Goal: Task Accomplishment & Management: Complete application form

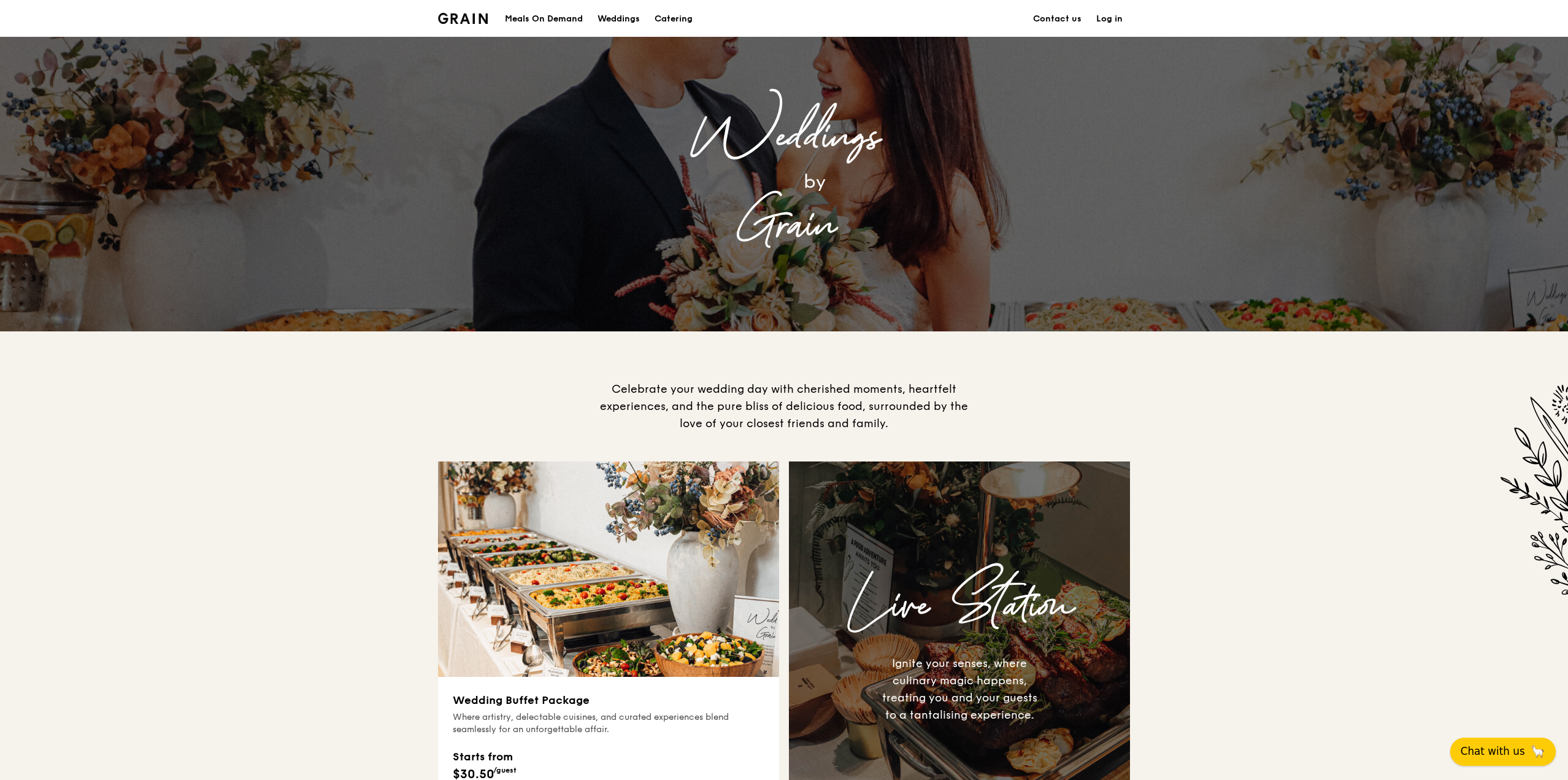
click at [816, 744] on span "Chat with us" at bounding box center [1492, 751] width 64 height 15
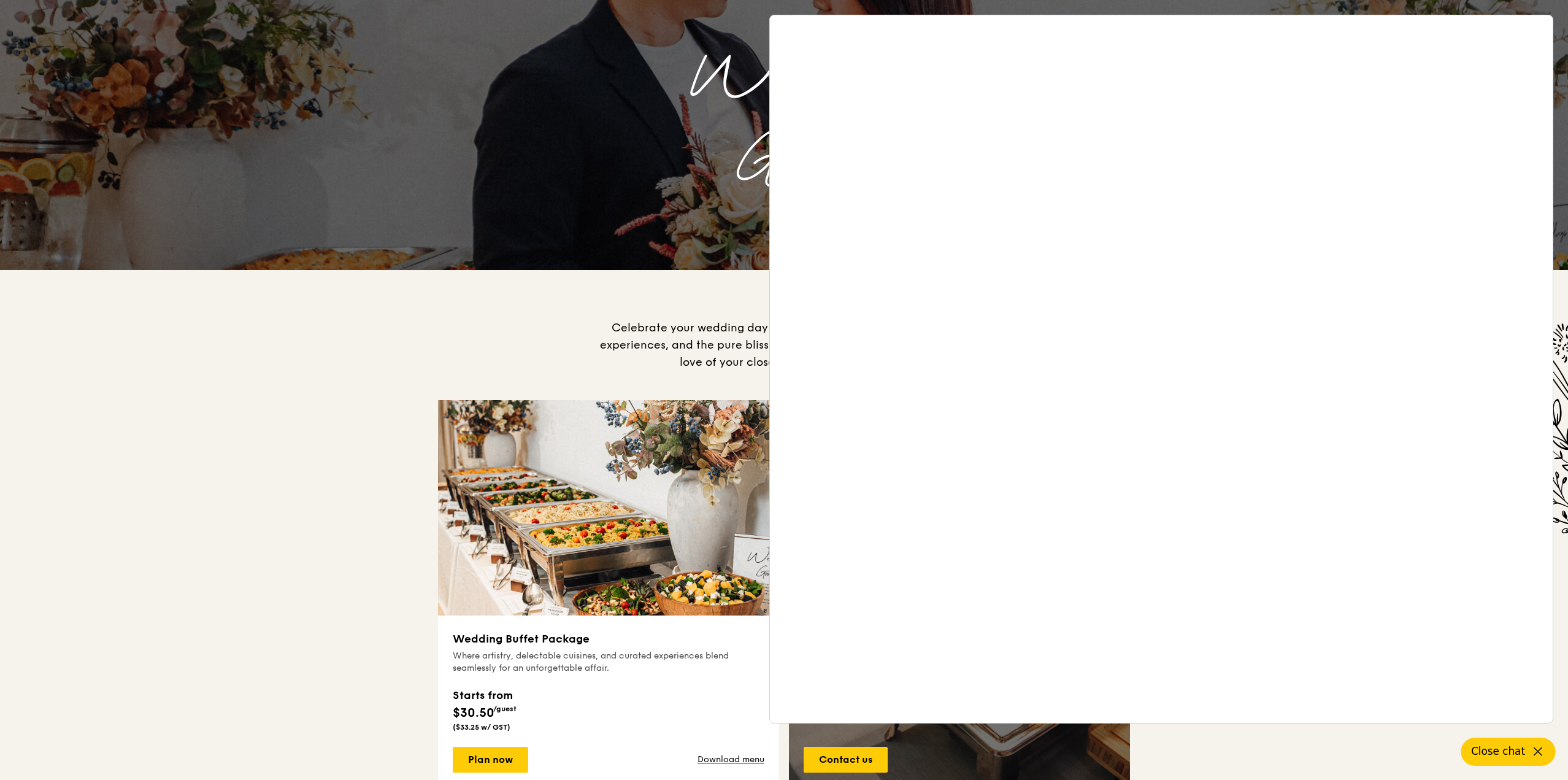
scroll to position [123, 0]
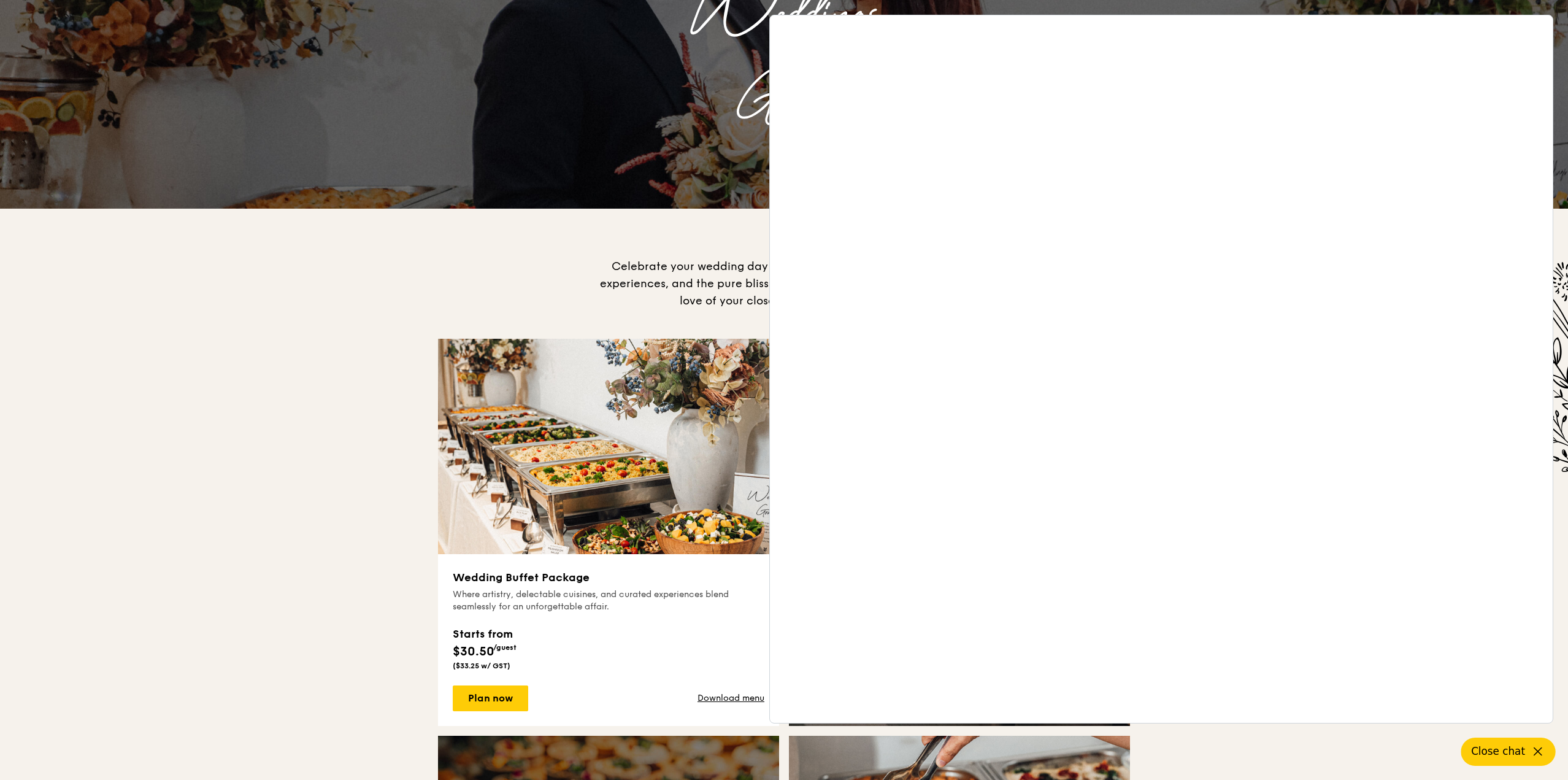
click at [259, 379] on div "Celebrate your wedding day with cherished moments, heartfelt experiences, and t…" at bounding box center [784, 719] width 1568 height 1022
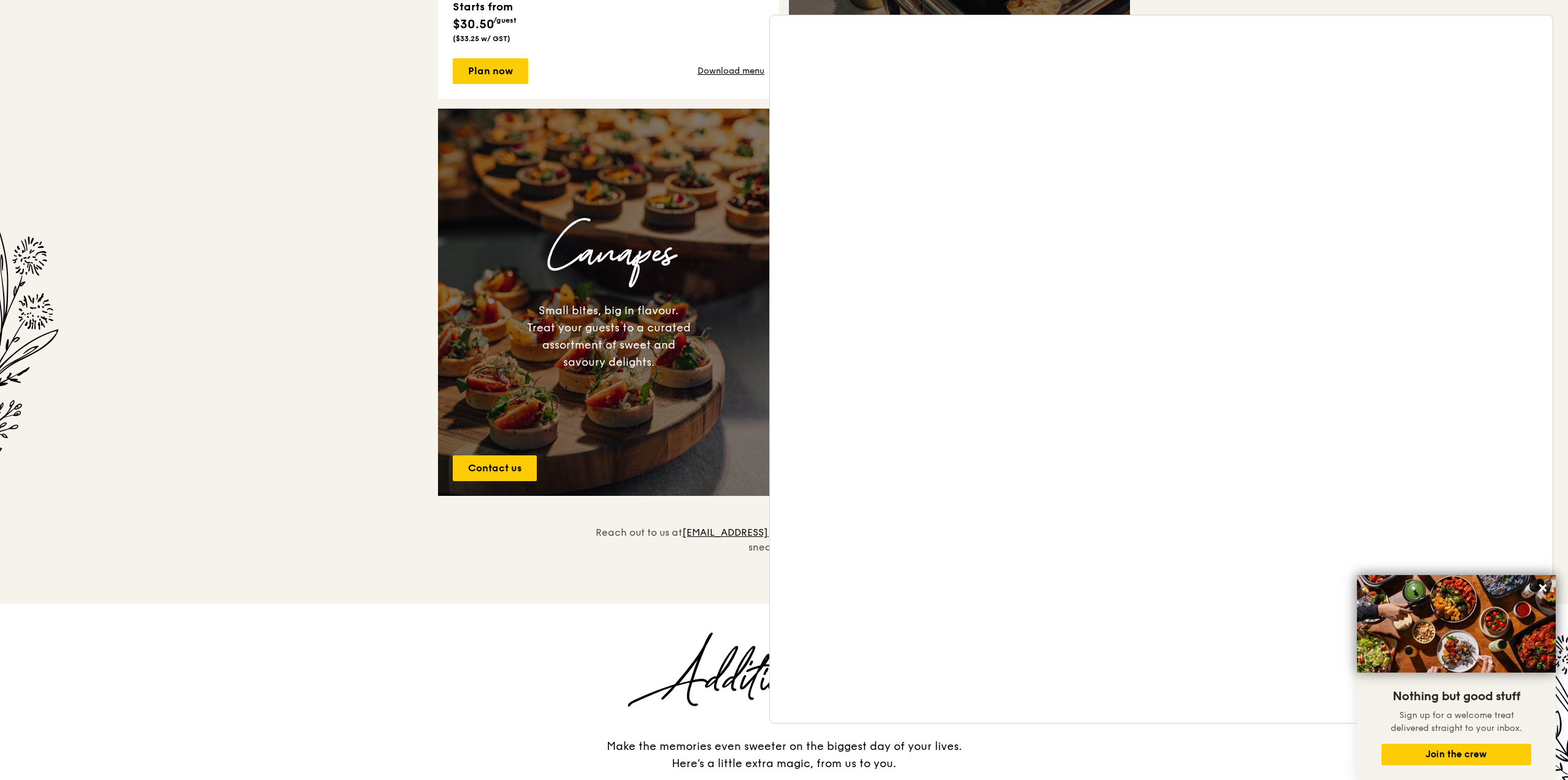
scroll to position [736, 0]
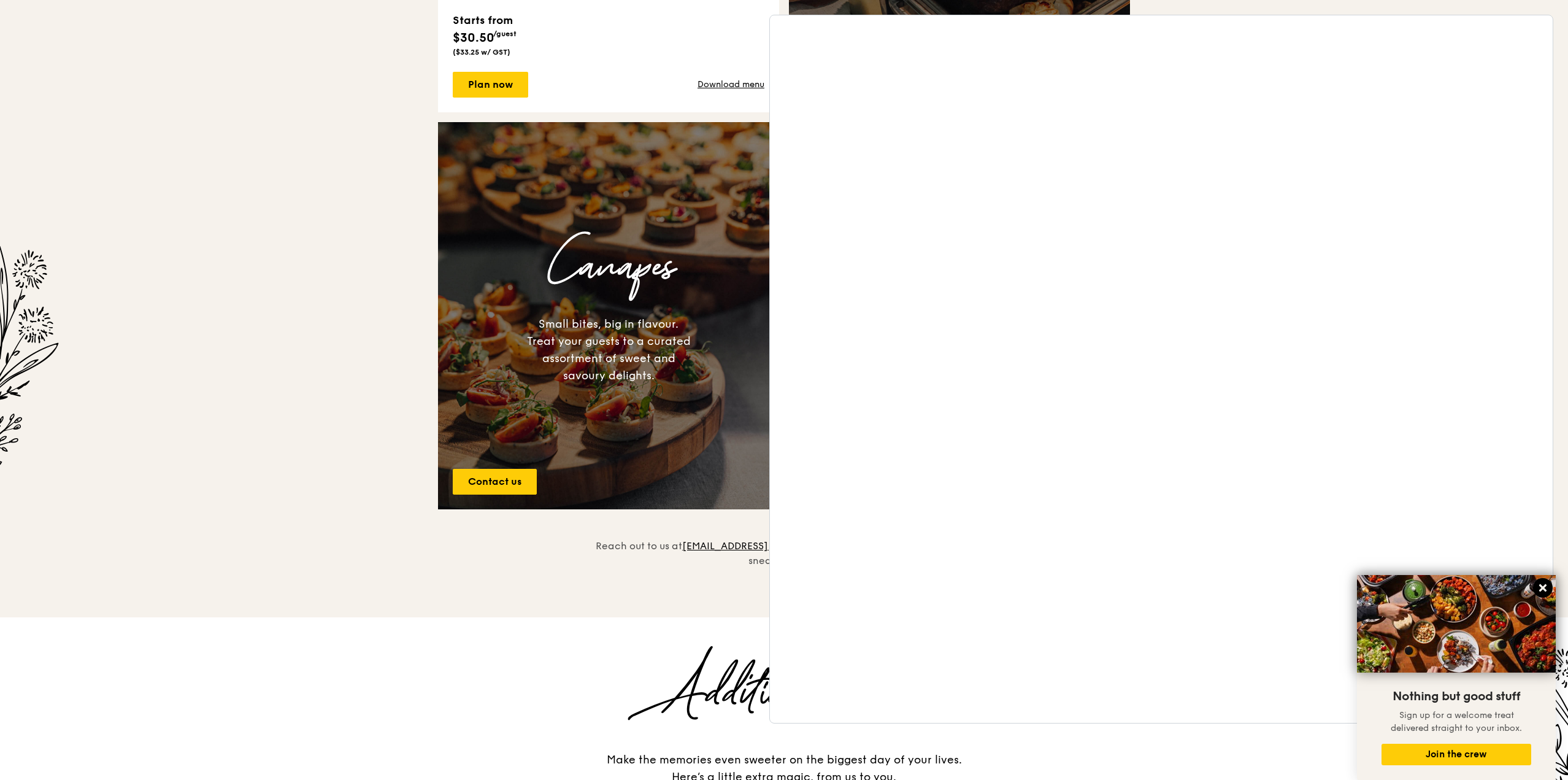
click at [816, 587] on icon at bounding box center [1543, 588] width 11 height 11
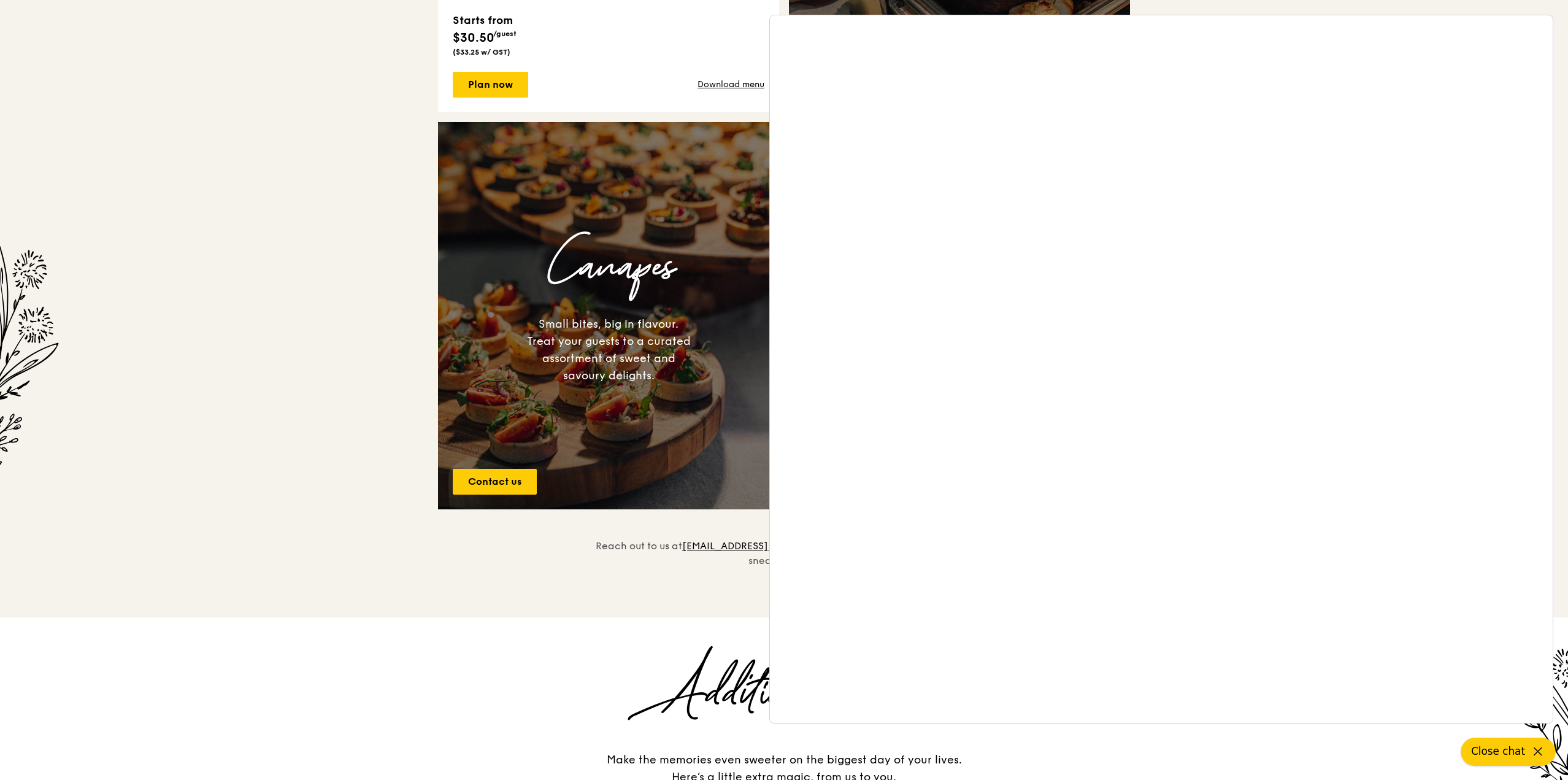
click at [816, 752] on span "Close chat" at bounding box center [1498, 751] width 54 height 15
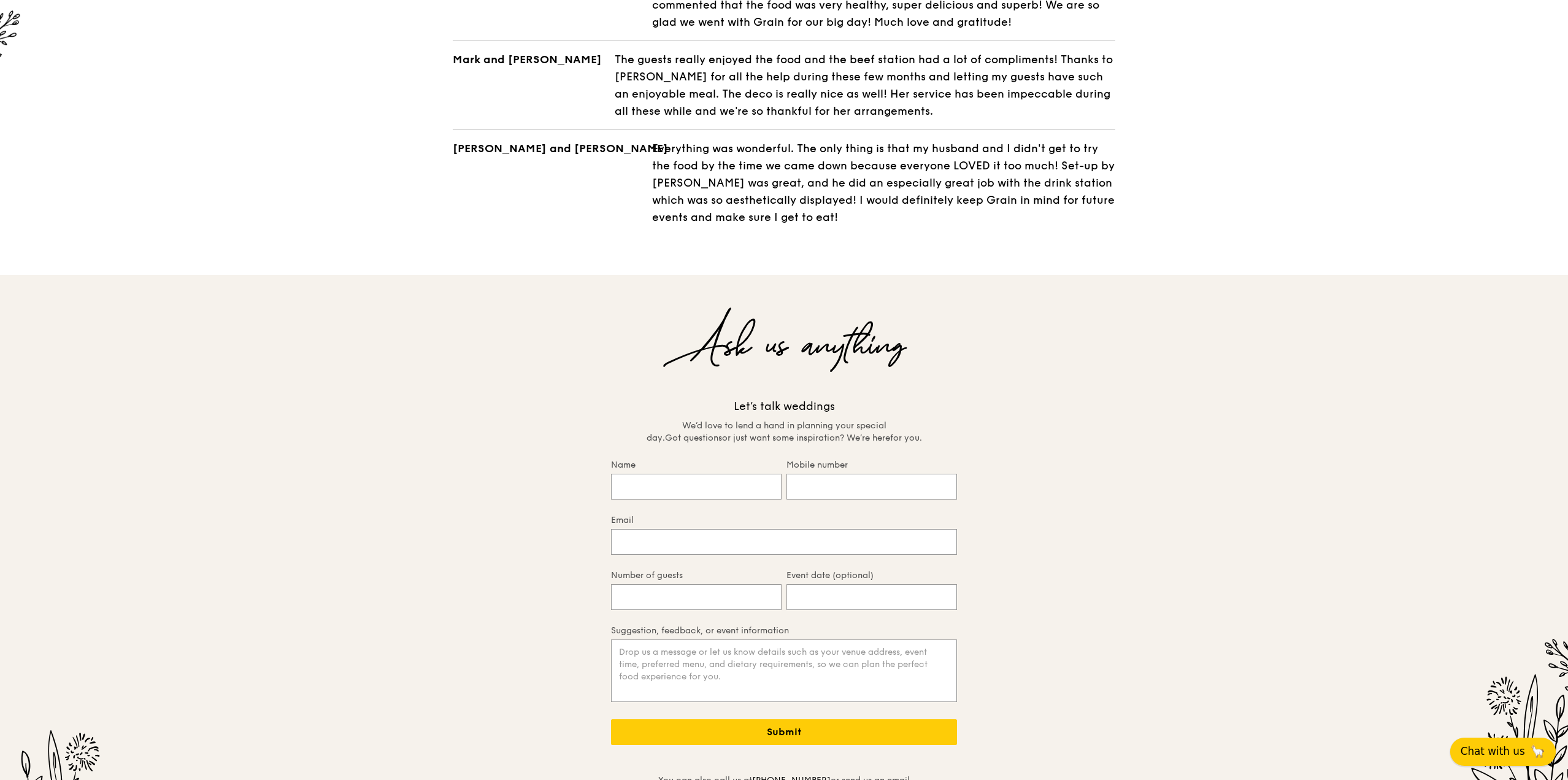
scroll to position [2393, 0]
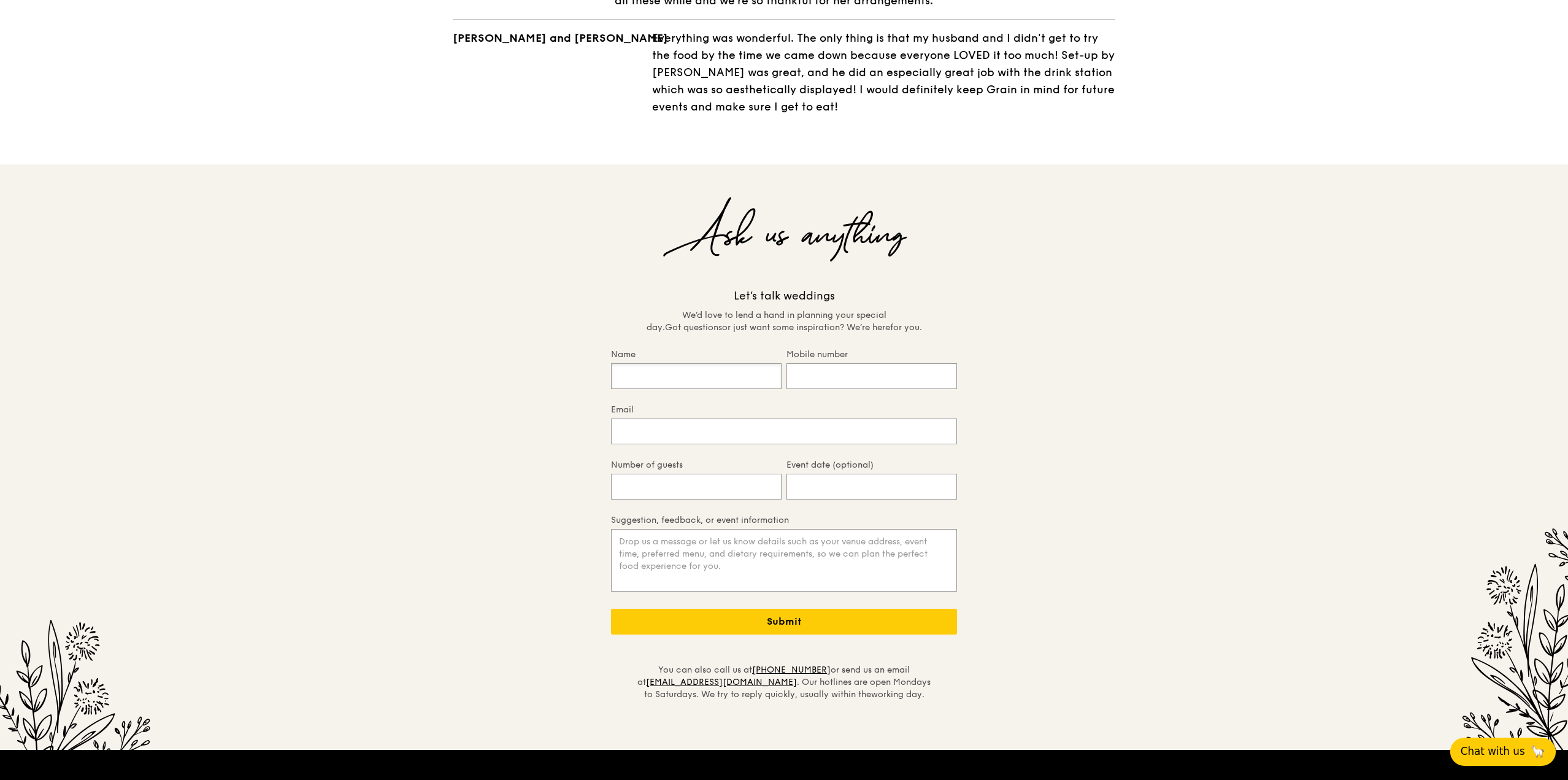
click at [726, 363] on input "Name" at bounding box center [696, 376] width 171 height 26
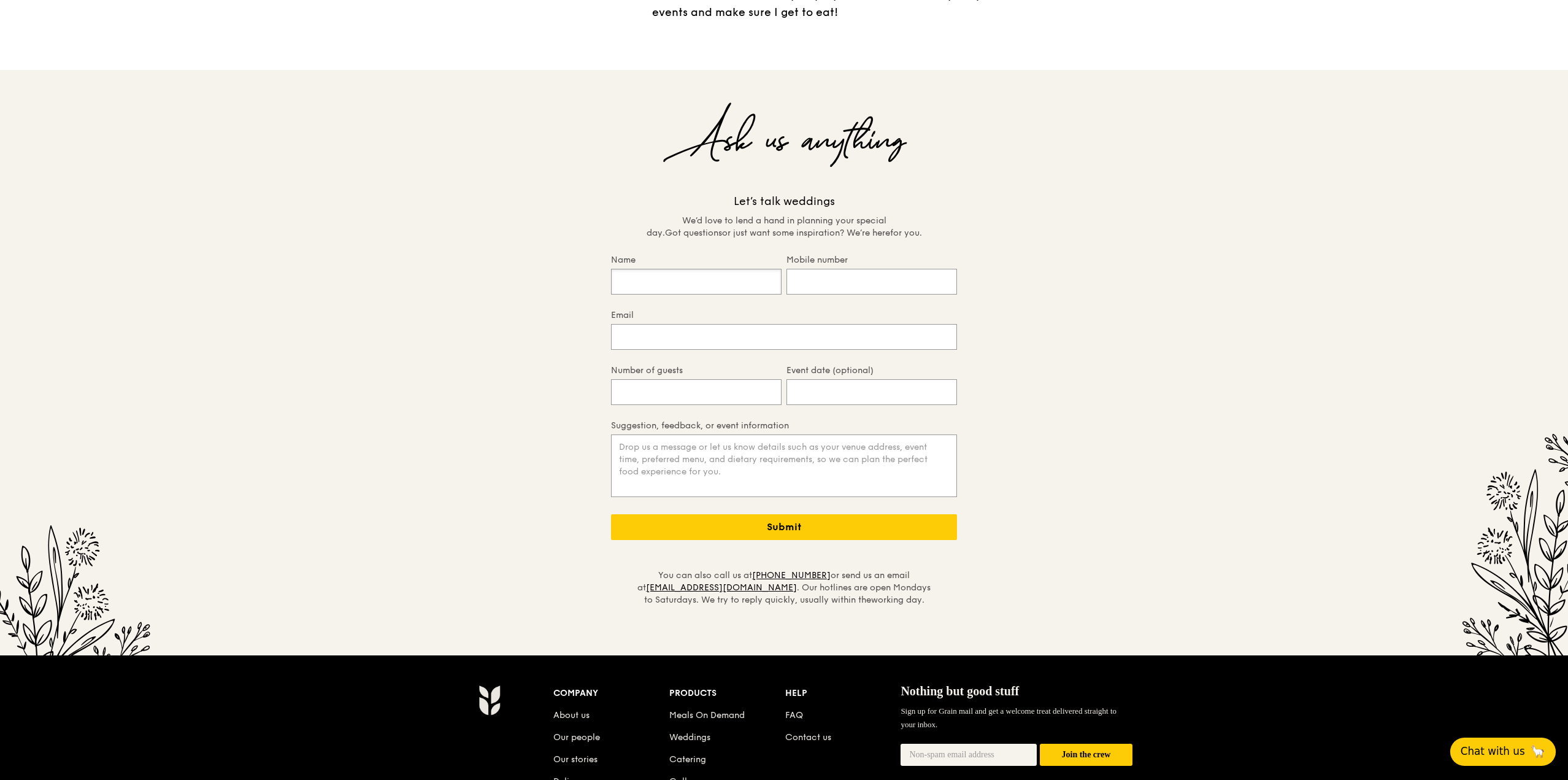
scroll to position [2516, 0]
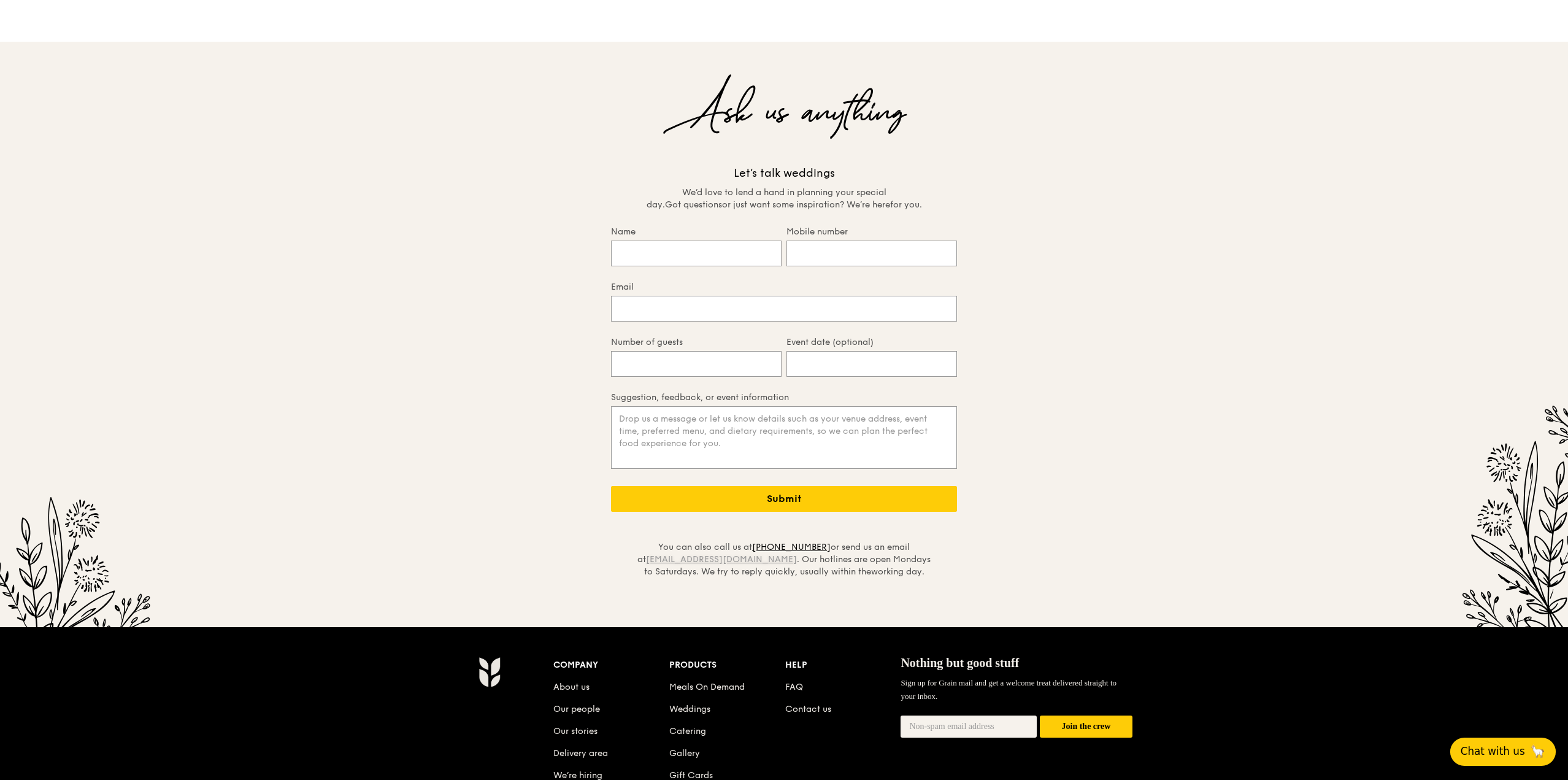
click at [707, 554] on link "[EMAIL_ADDRESS][DOMAIN_NAME]" at bounding box center [721, 559] width 151 height 10
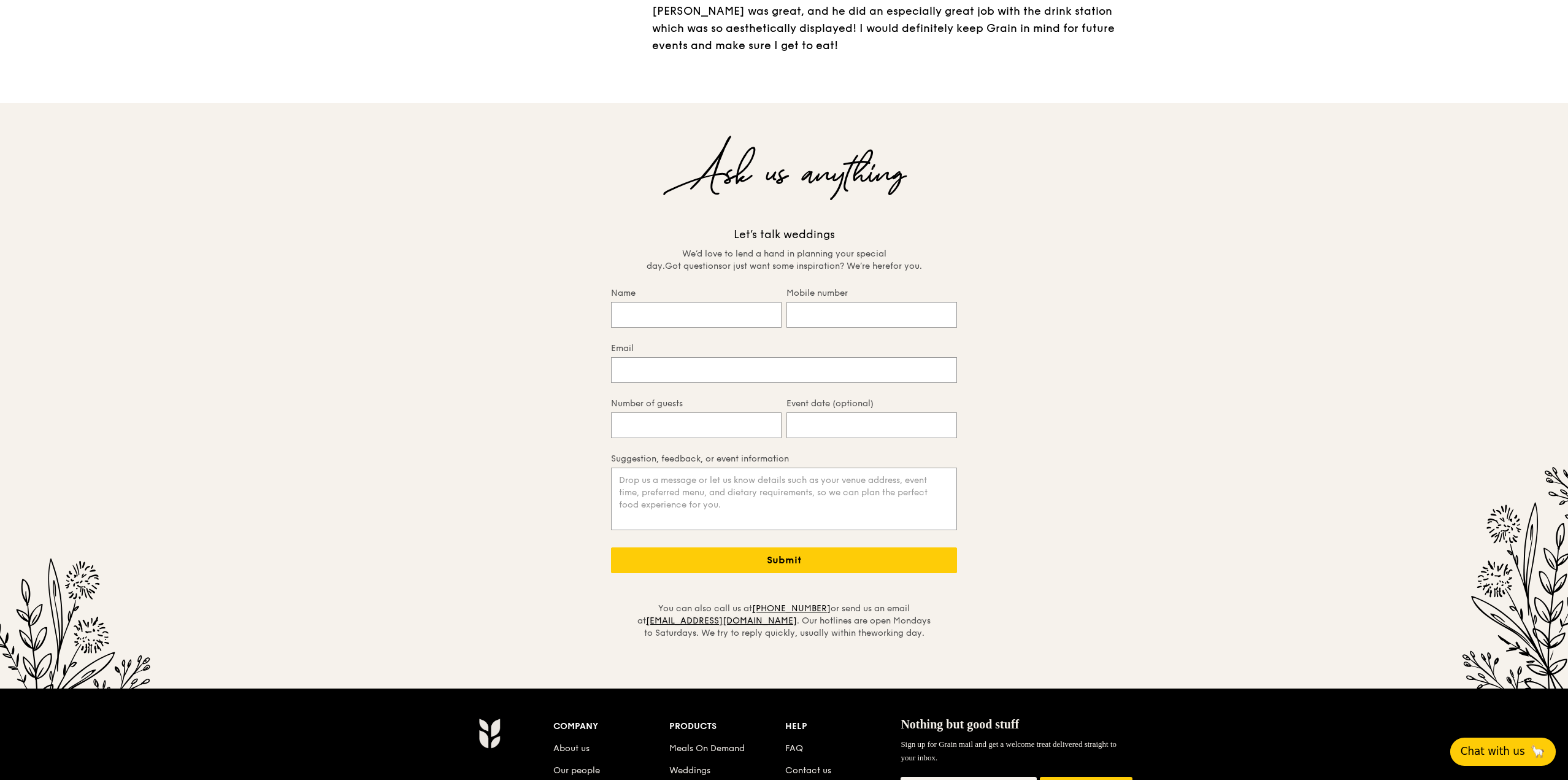
scroll to position [2393, 0]
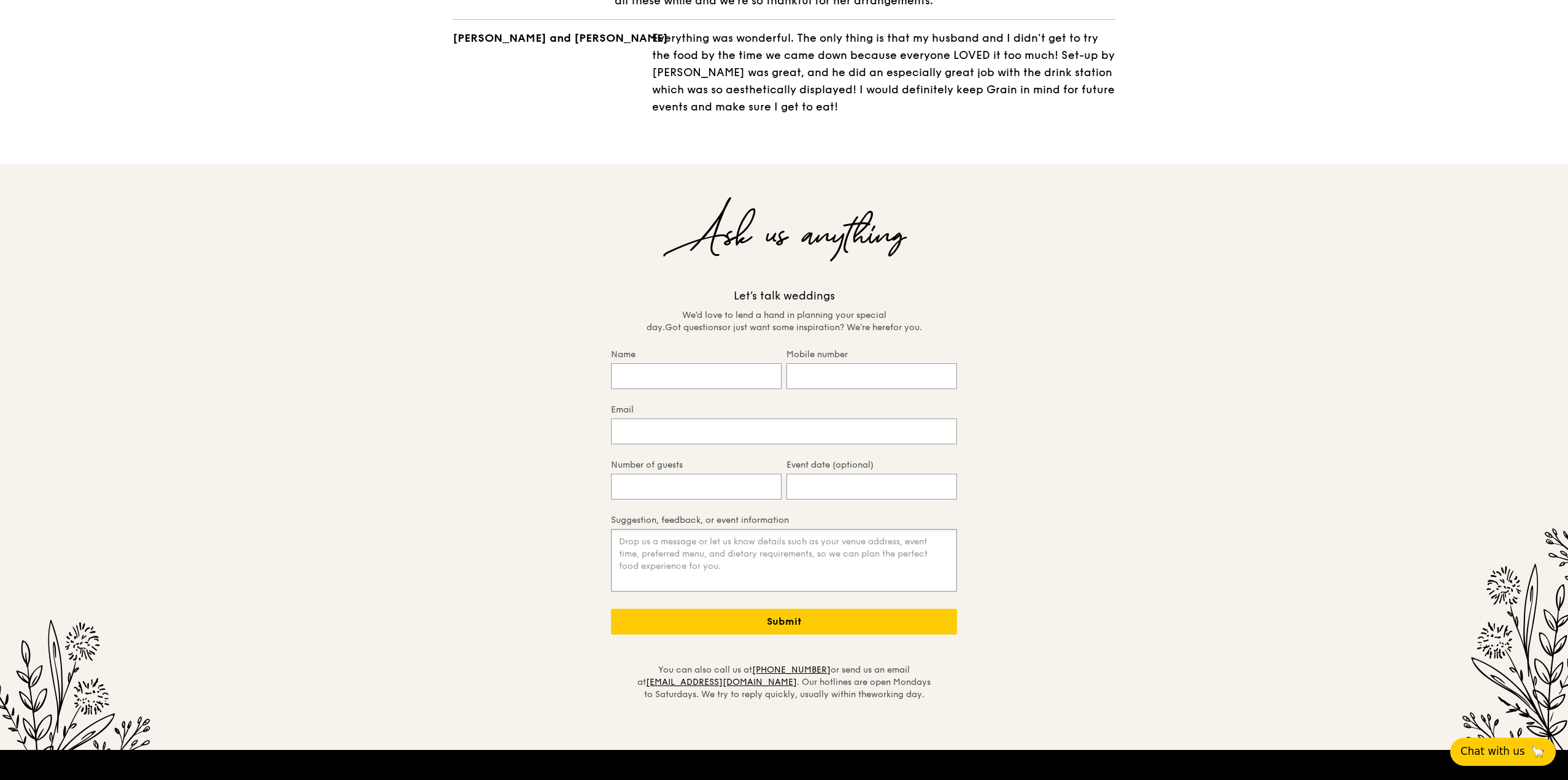
click at [703, 530] on textarea "Suggestion, feedback, or event information" at bounding box center [784, 560] width 346 height 63
click at [728, 540] on textarea "ROM Solemnisation" at bounding box center [784, 560] width 346 height 63
drag, startPoint x: 704, startPoint y: 511, endPoint x: 643, endPoint y: 512, distance: 61.0
click at [643, 529] on textarea "ROM Solemnisation" at bounding box center [784, 560] width 346 height 63
type textarea "ROM Solemnisation"
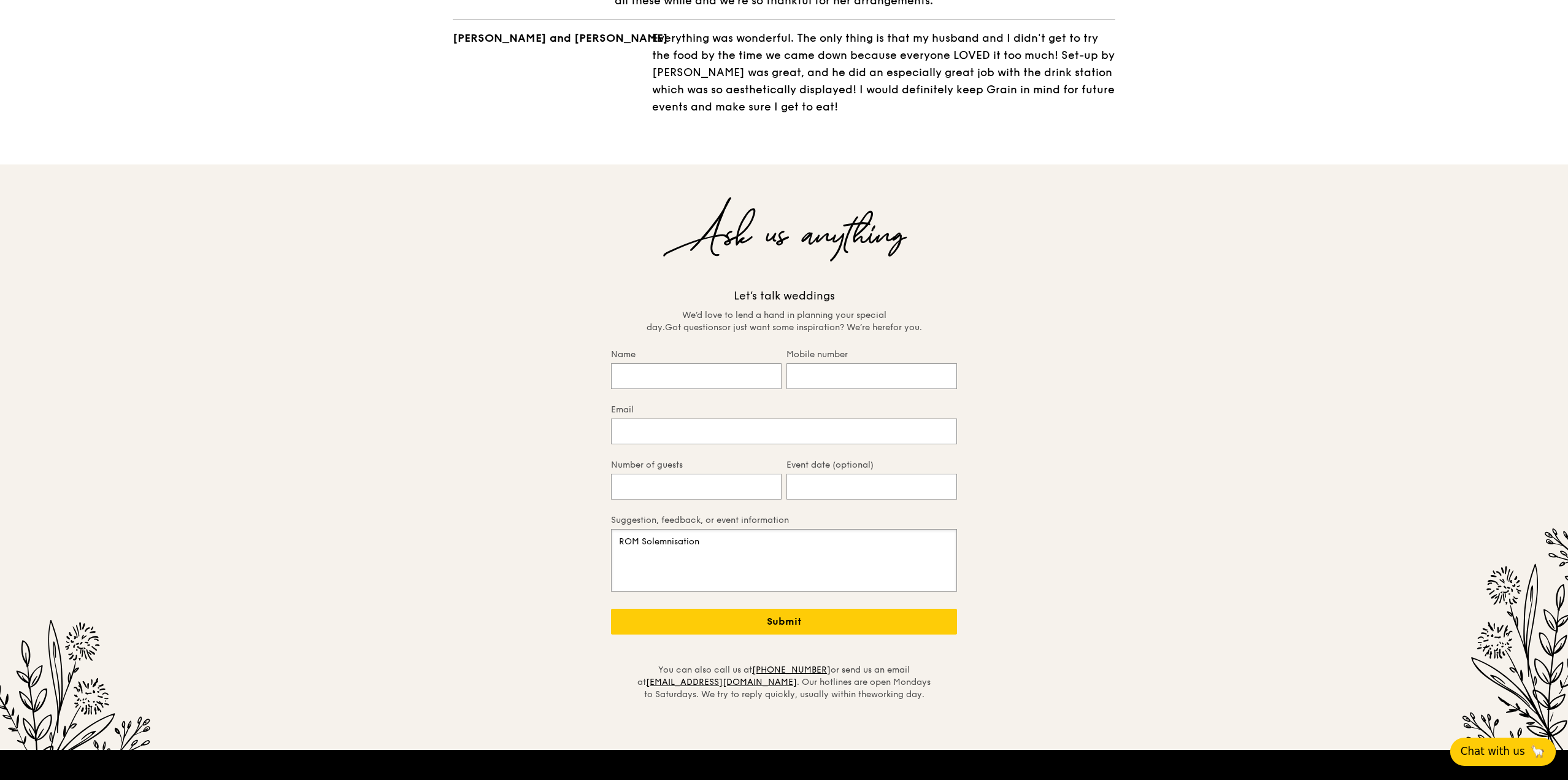
drag, startPoint x: 707, startPoint y: 512, endPoint x: 642, endPoint y: 516, distance: 65.1
click at [642, 529] on textarea "ROM Solemnisation" at bounding box center [784, 560] width 346 height 63
click at [669, 363] on input "Name" at bounding box center [696, 376] width 171 height 26
type input "[PERSON_NAME]"
type input "90024435"
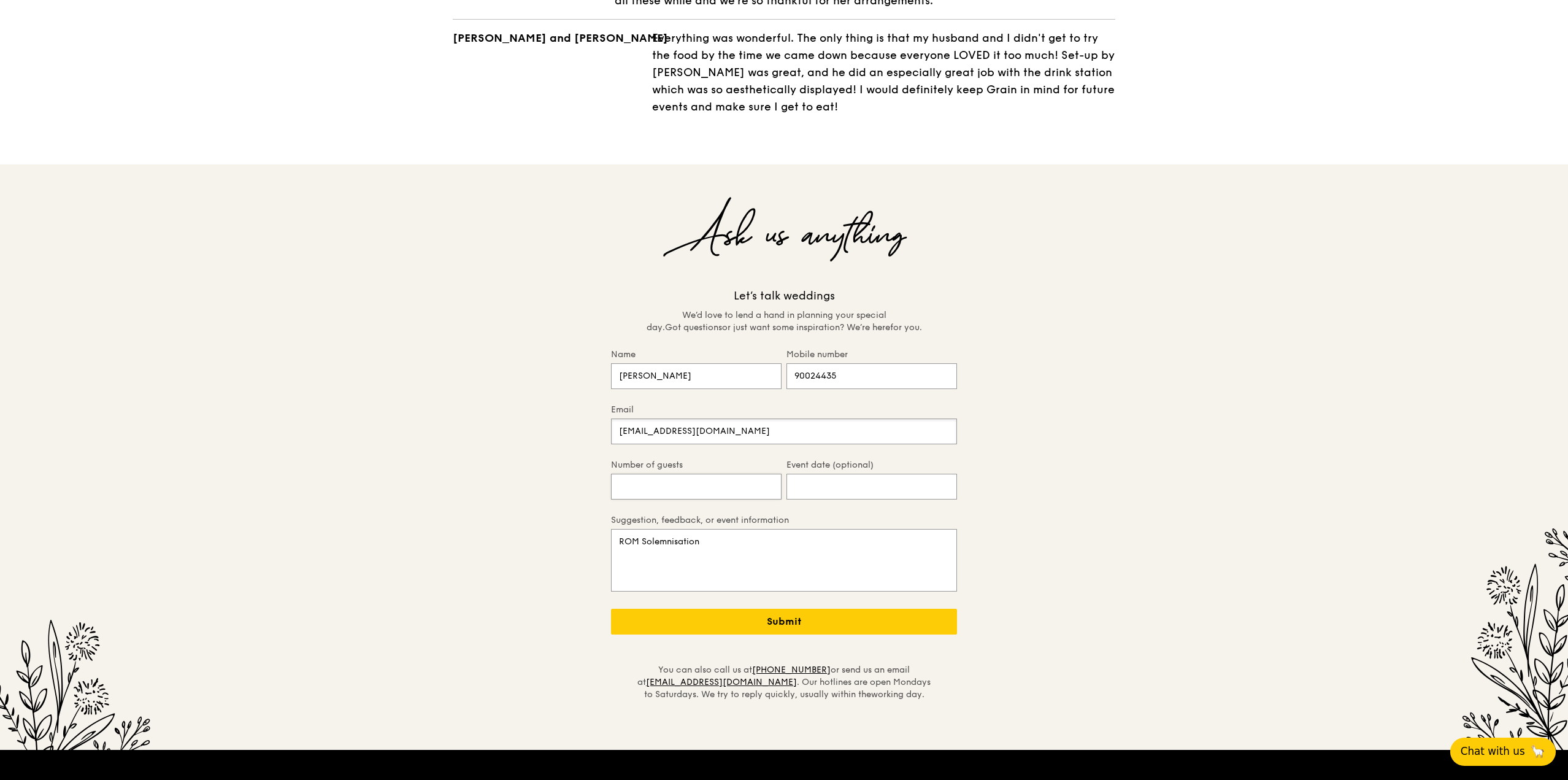
type input "[EMAIL_ADDRESS][DOMAIN_NAME]"
click at [671, 474] on input "Number of guests" at bounding box center [696, 487] width 171 height 26
type input "20"
click at [729, 529] on textarea "ROM Solemnisation" at bounding box center [784, 560] width 346 height 63
type textarea "ROM Solemnisation at a studio space"
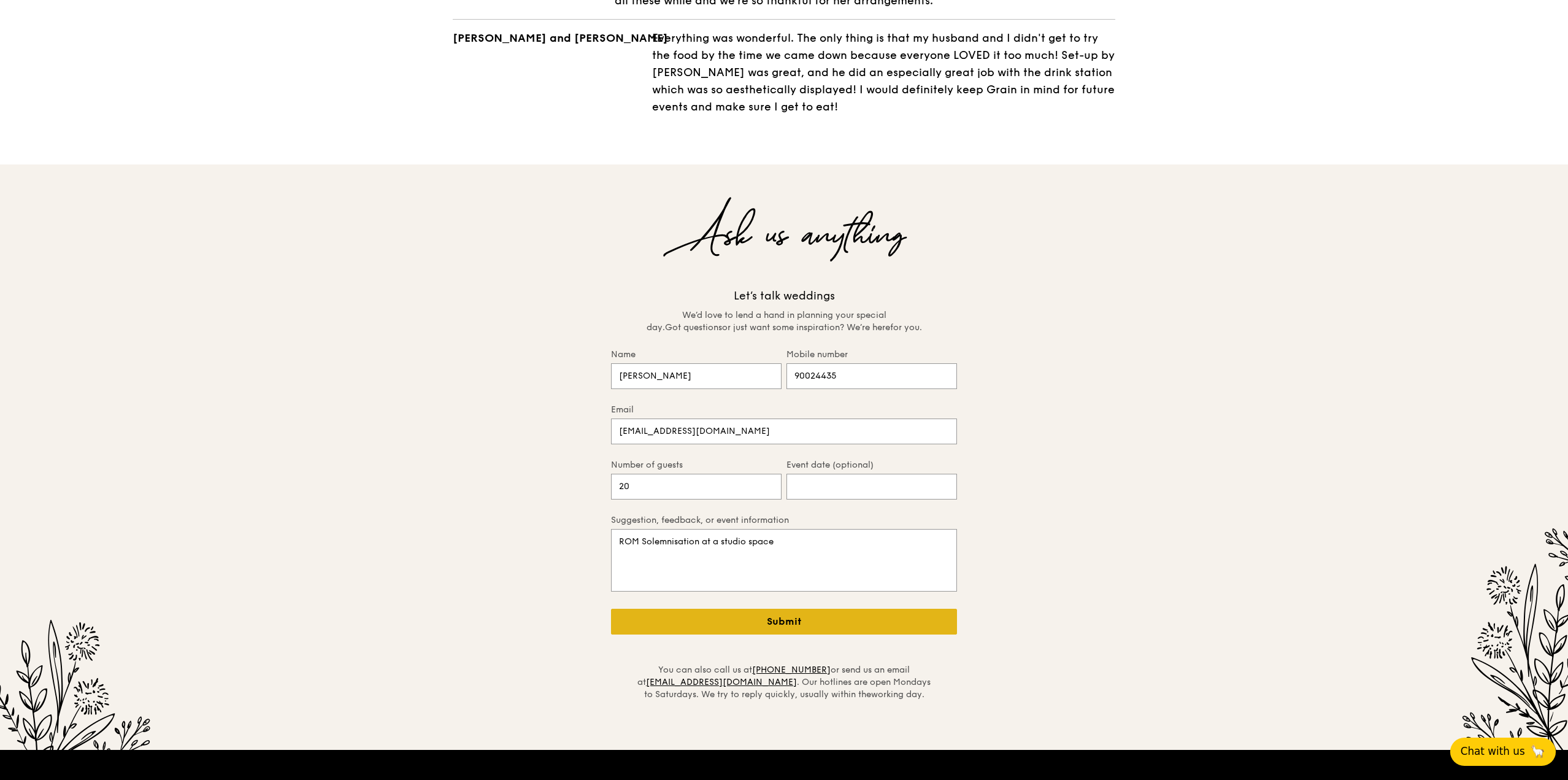
click at [751, 609] on div "Submit" at bounding box center [784, 622] width 346 height 26
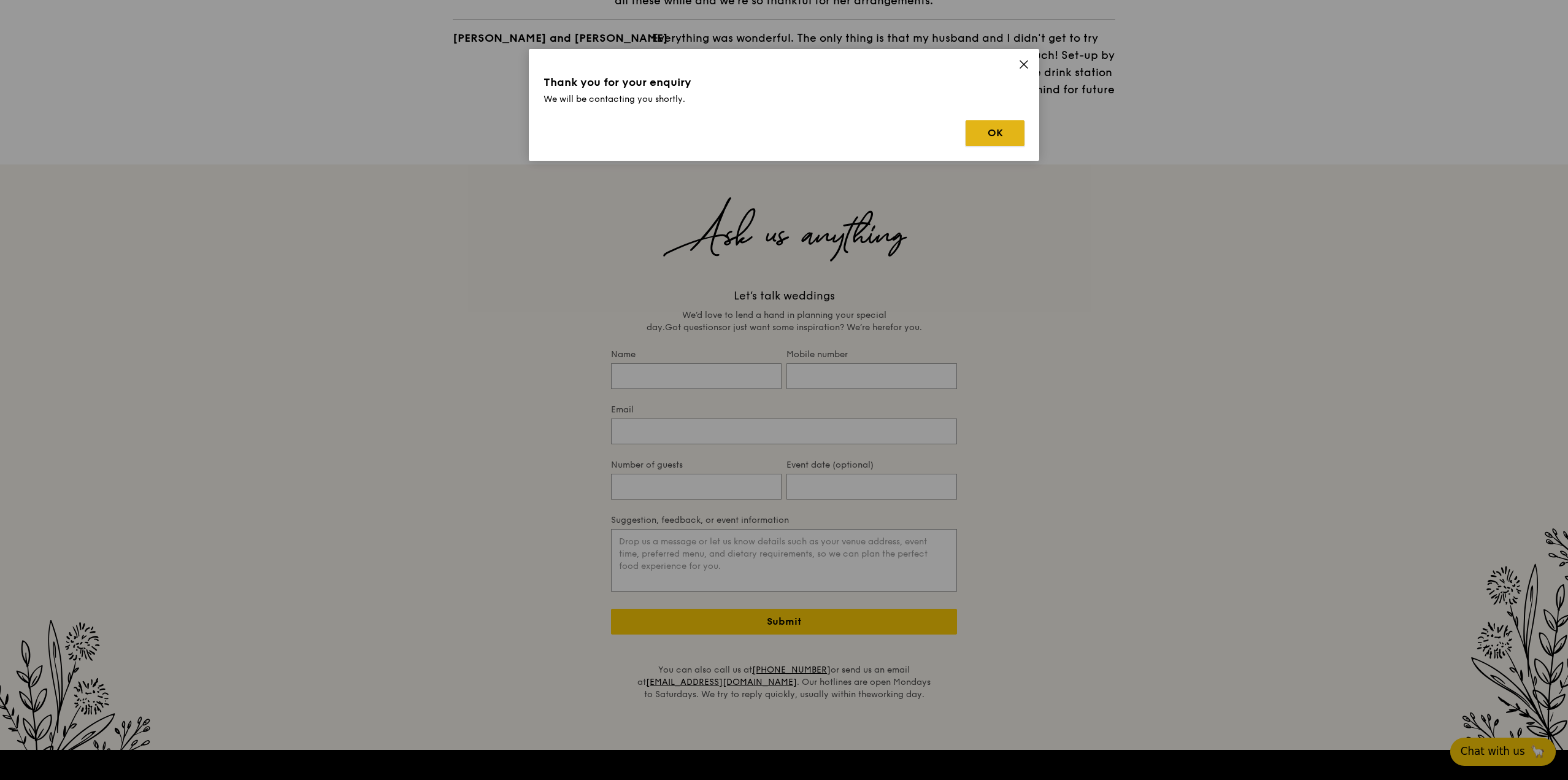
click at [816, 133] on button "OK" at bounding box center [995, 133] width 59 height 26
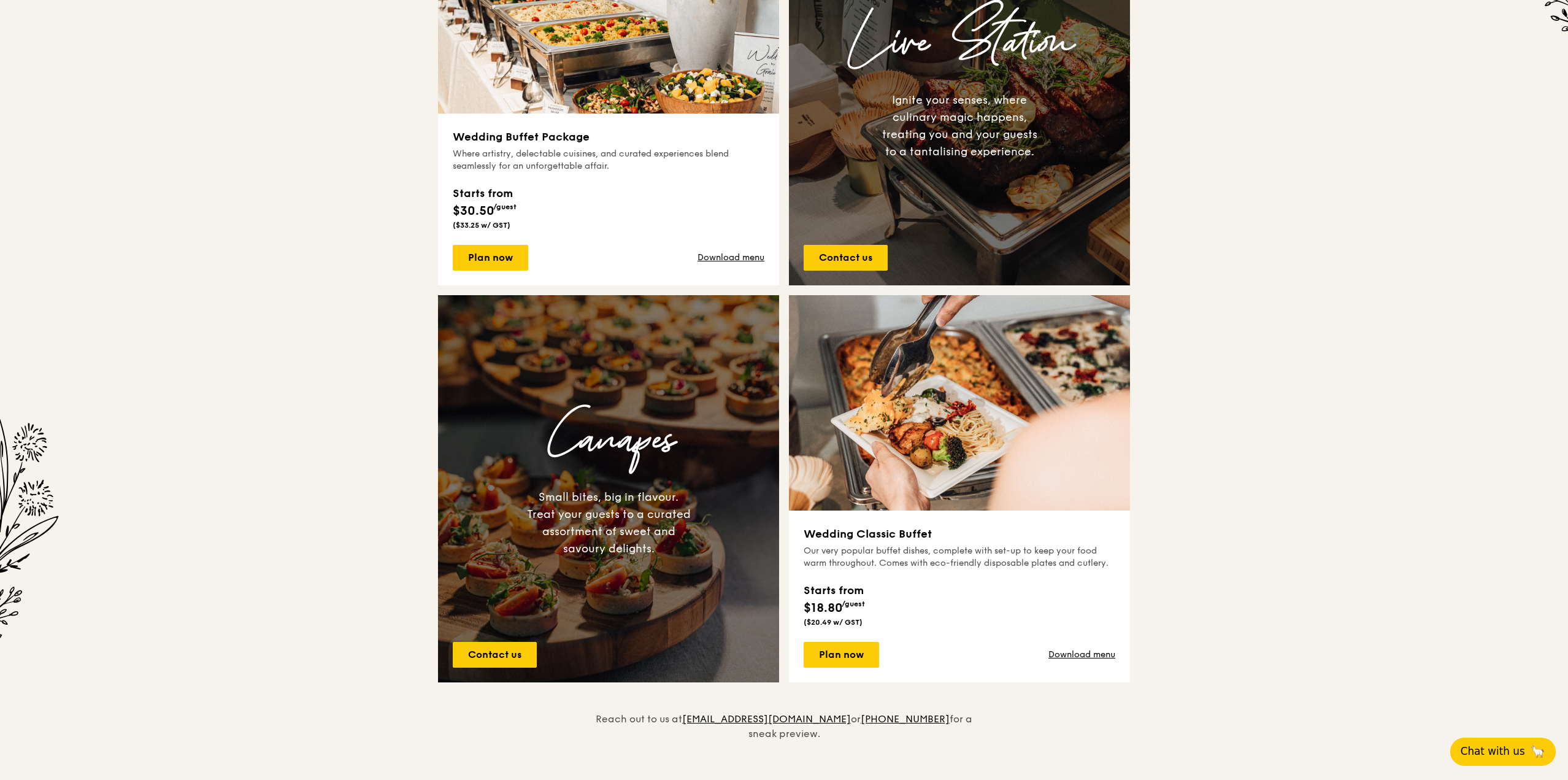
scroll to position [525, 0]
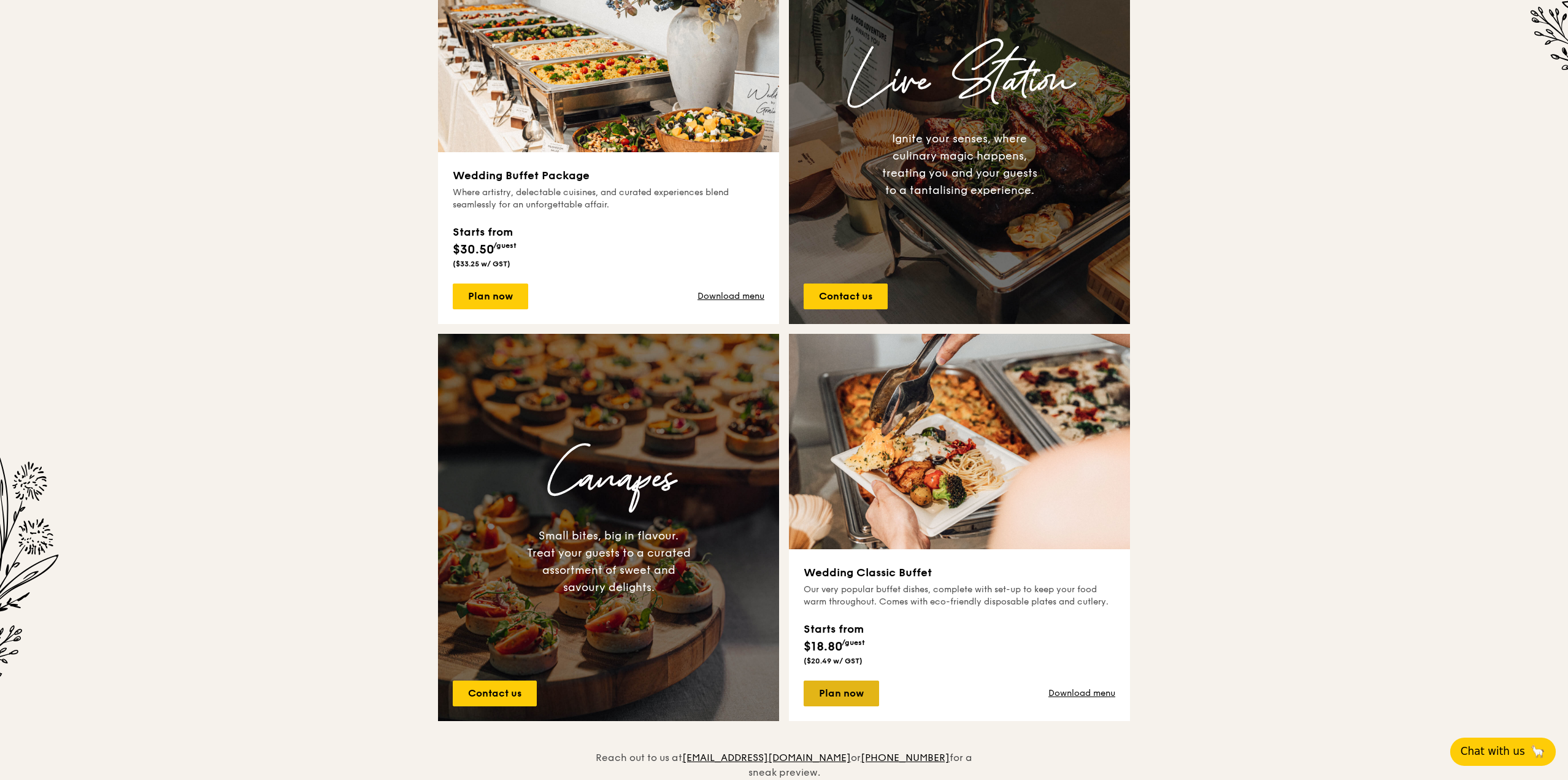
click at [816, 703] on link "Plan now" at bounding box center [841, 693] width 76 height 26
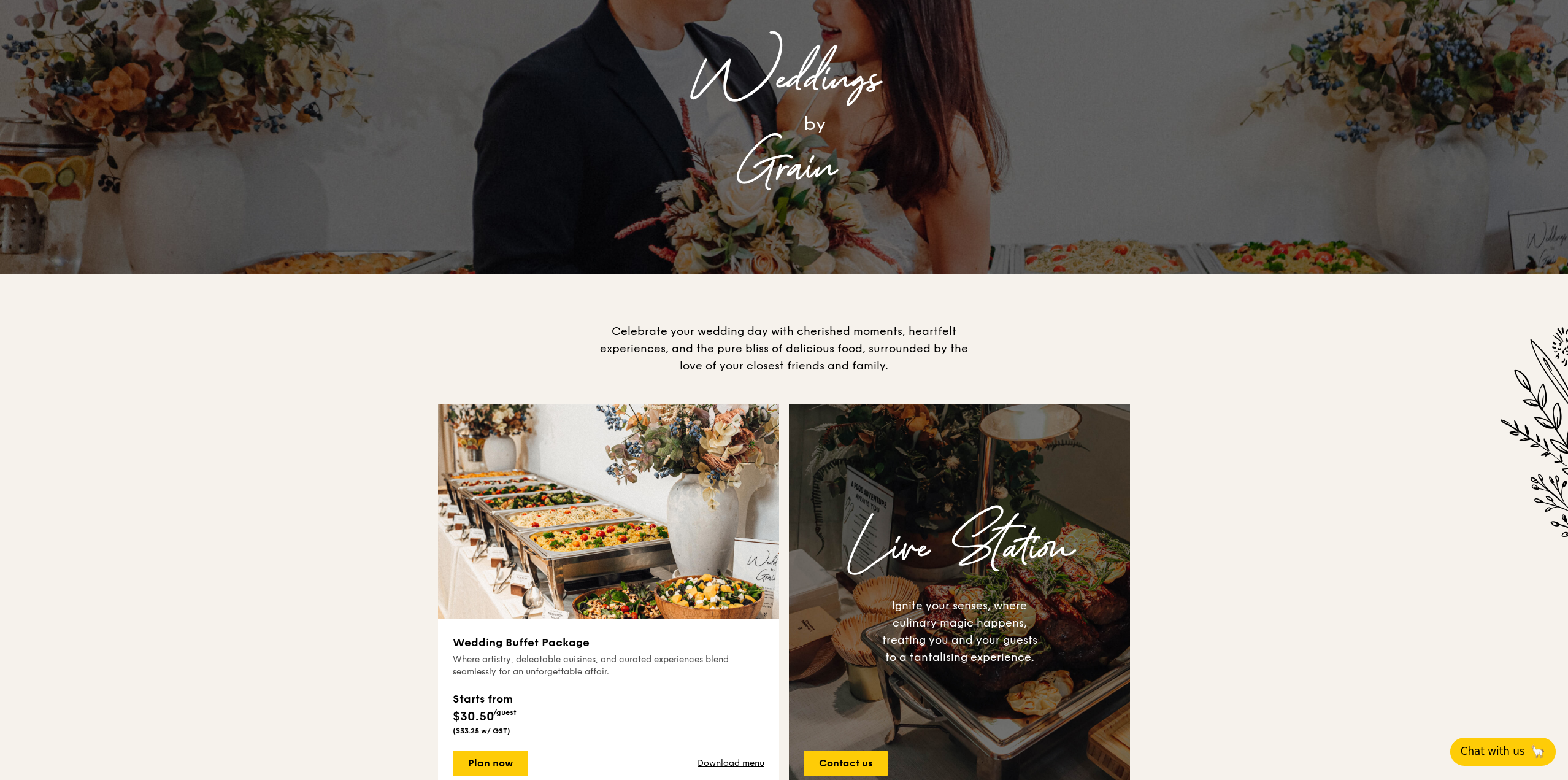
scroll to position [184, 0]
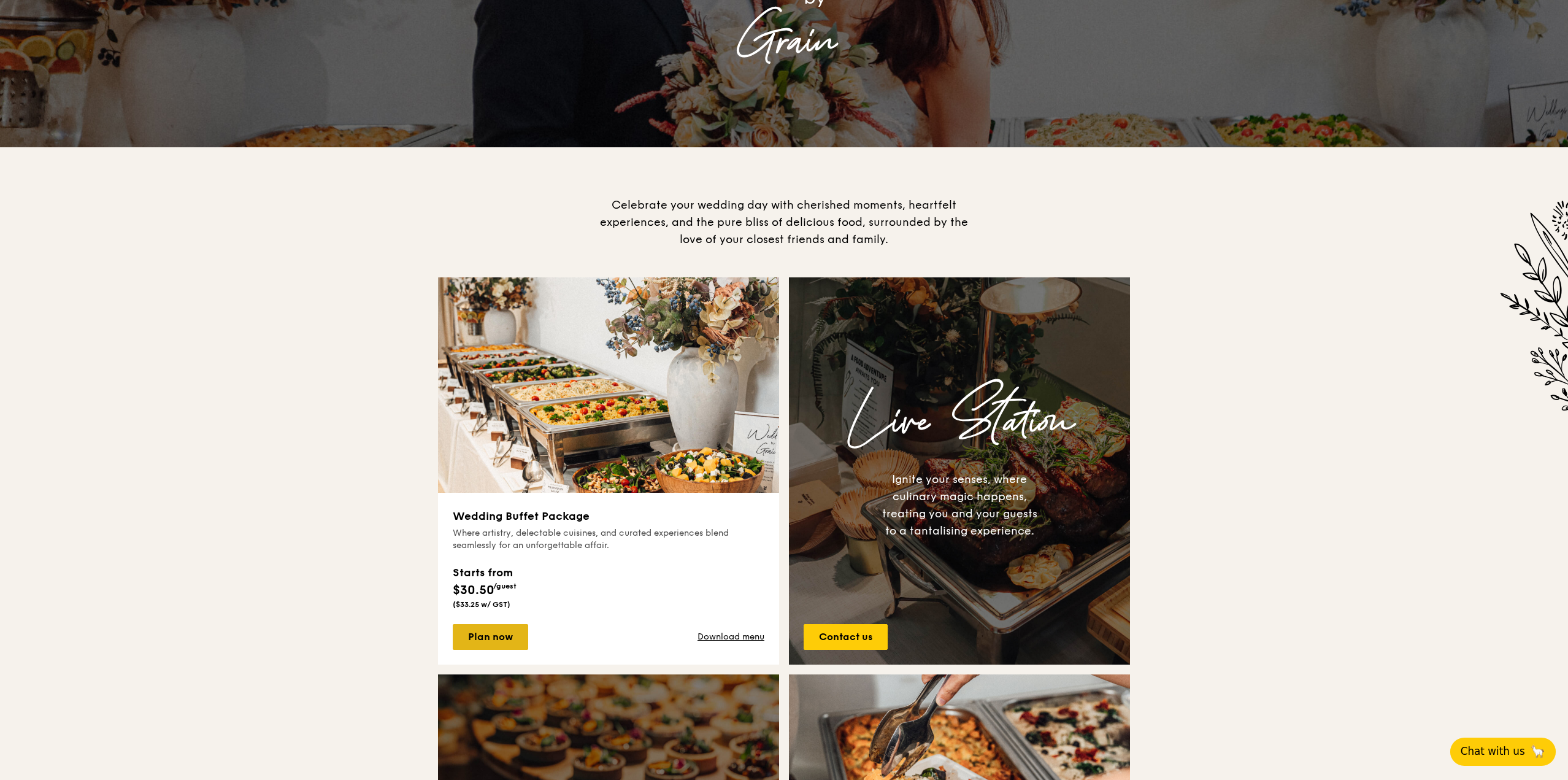
click at [499, 627] on link "Plan now" at bounding box center [490, 637] width 76 height 26
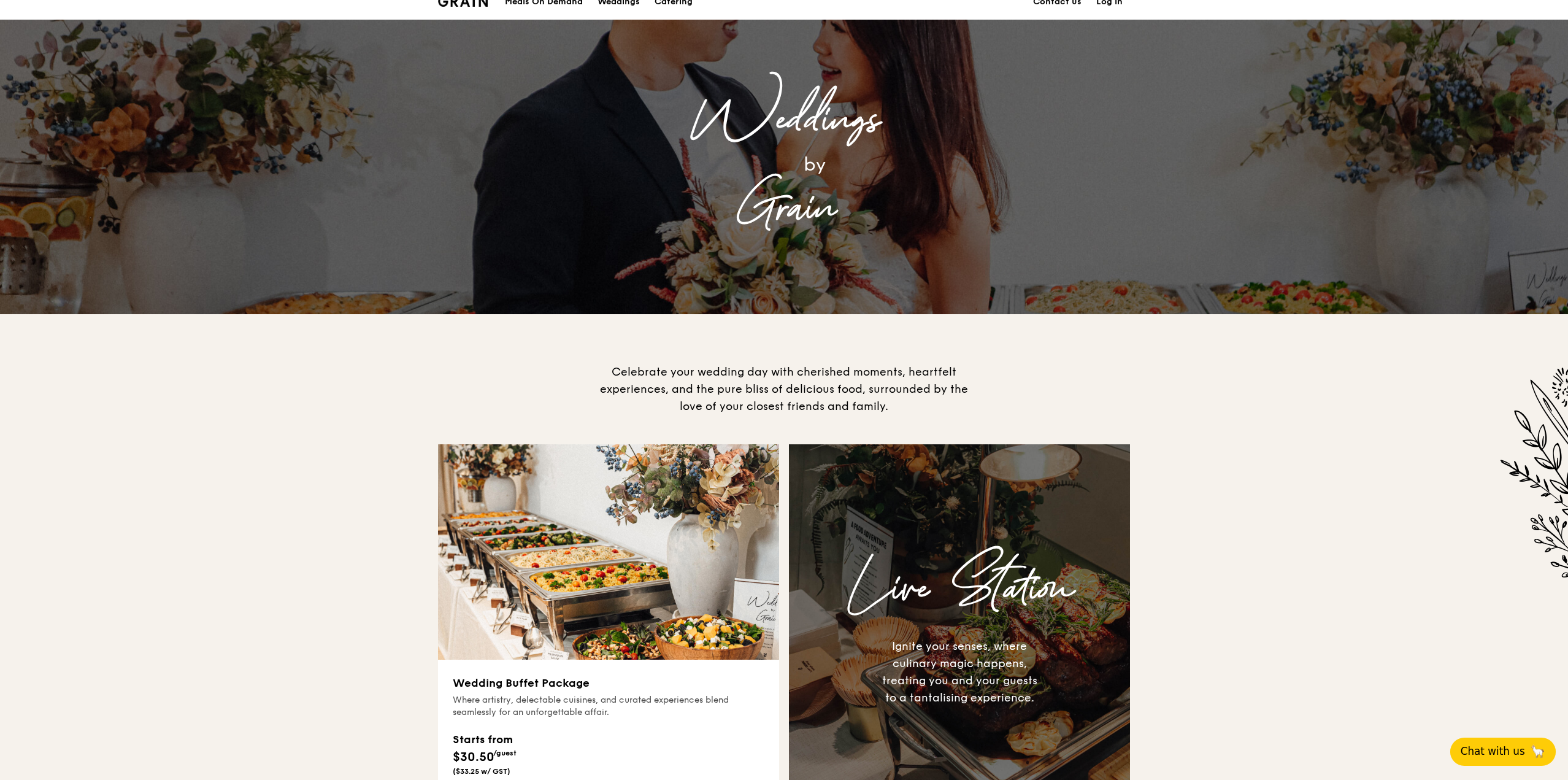
scroll to position [0, 0]
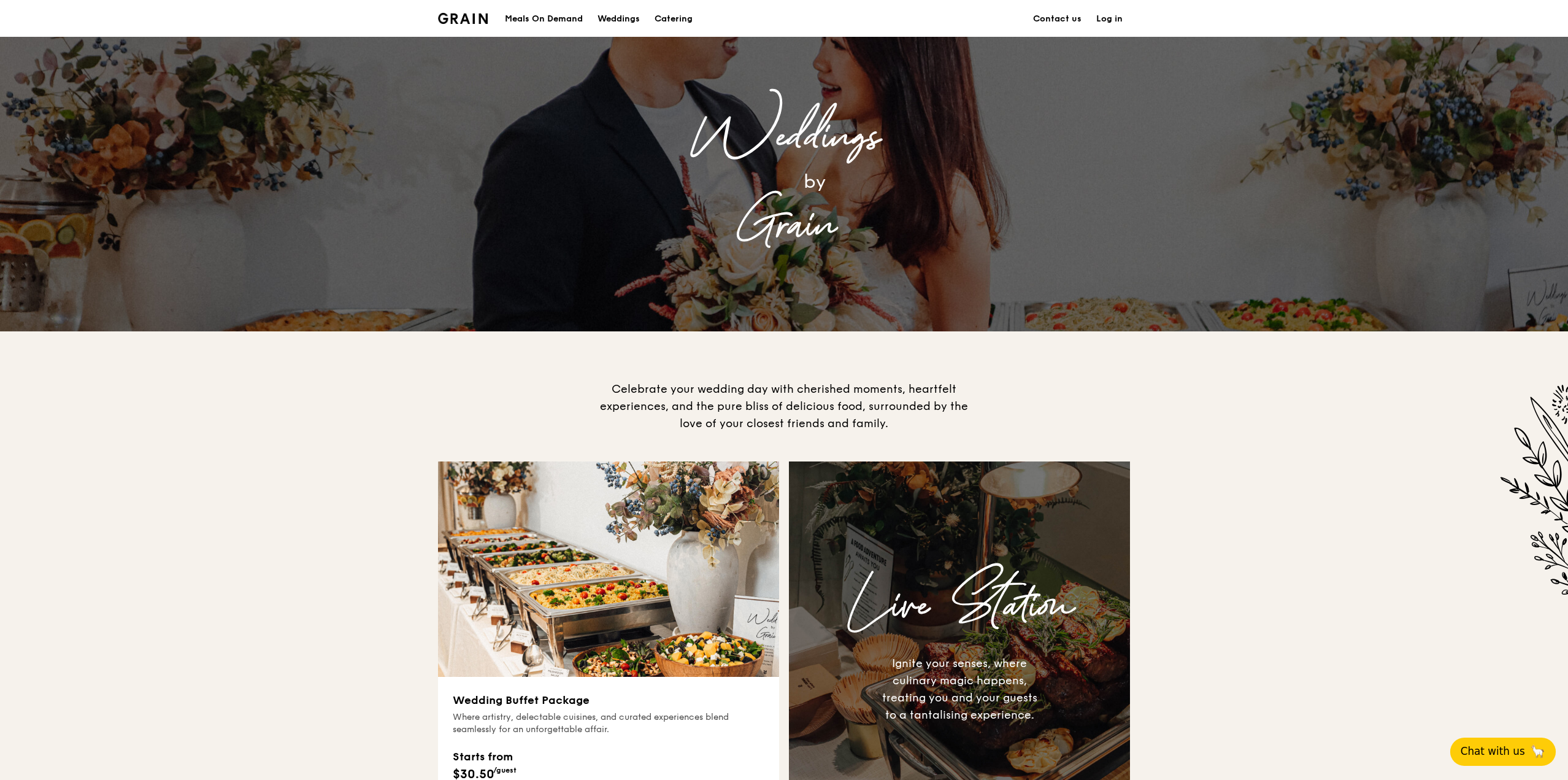
click at [530, 20] on div "Meals On Demand" at bounding box center [543, 19] width 78 height 37
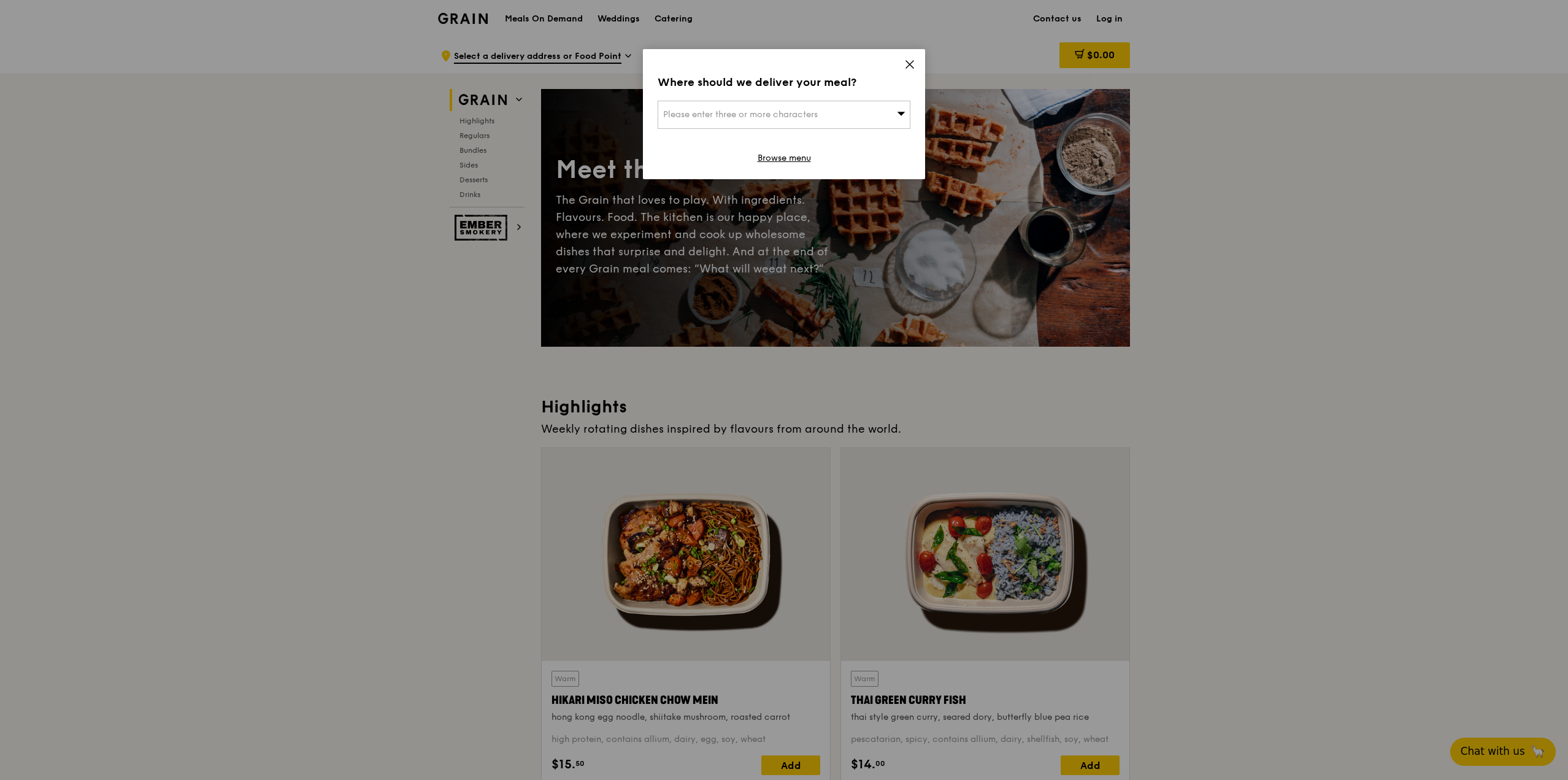
click at [816, 66] on icon at bounding box center [909, 64] width 8 height 8
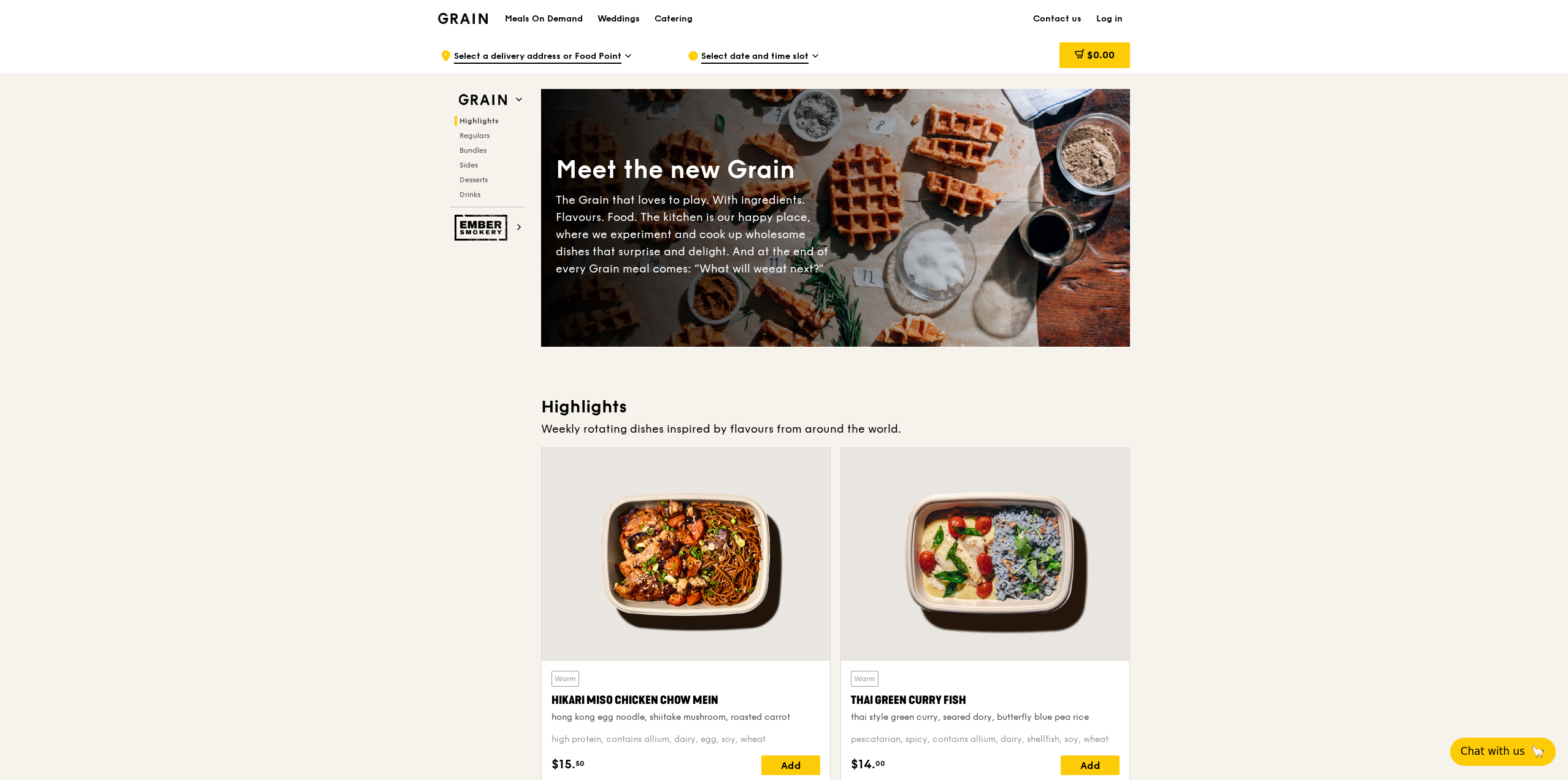
click at [601, 21] on div "Weddings" at bounding box center [618, 19] width 42 height 37
